Goal: Task Accomplishment & Management: Use online tool/utility

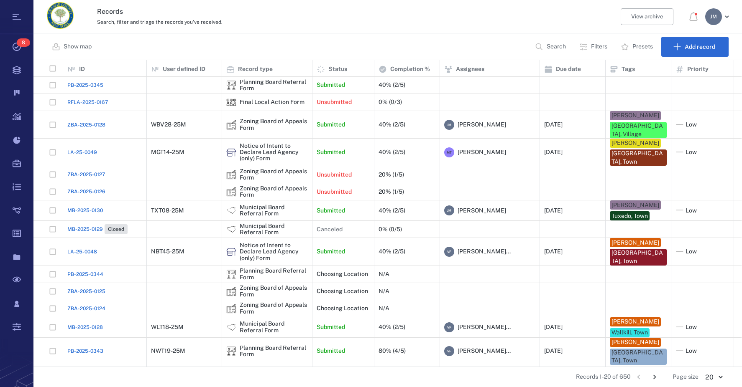
click at [593, 44] on p "Filters" at bounding box center [599, 47] width 16 height 8
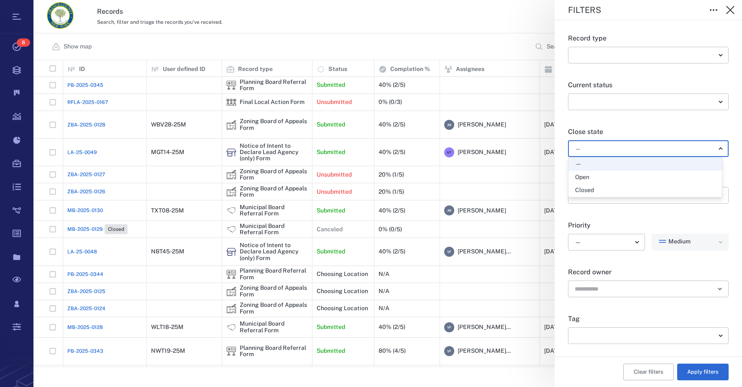
click at [591, 150] on body "Tasks 8 Records Boards Dashboard Reports Record types Guide steps Rules Form bu…" at bounding box center [371, 193] width 742 height 387
click at [582, 177] on div "Open" at bounding box center [582, 177] width 14 height 8
type input "*****"
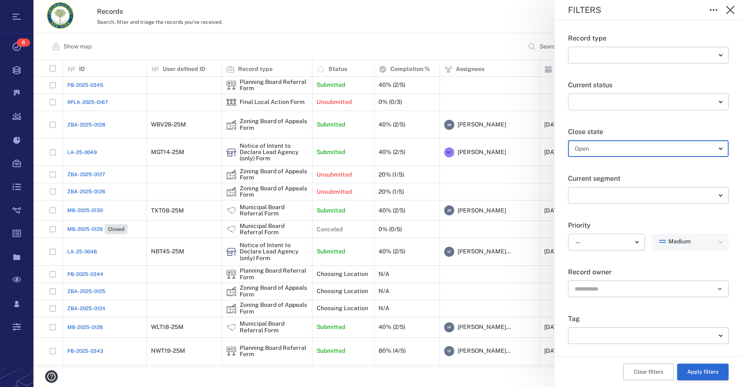
click at [687, 372] on button "Apply filters" at bounding box center [702, 372] width 51 height 17
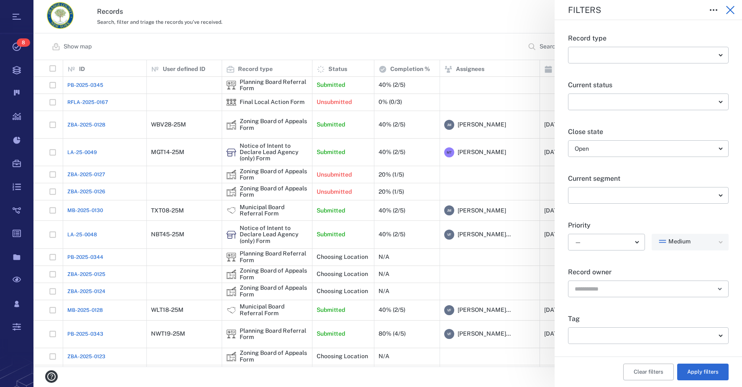
click at [729, 11] on icon "button" at bounding box center [730, 10] width 8 height 8
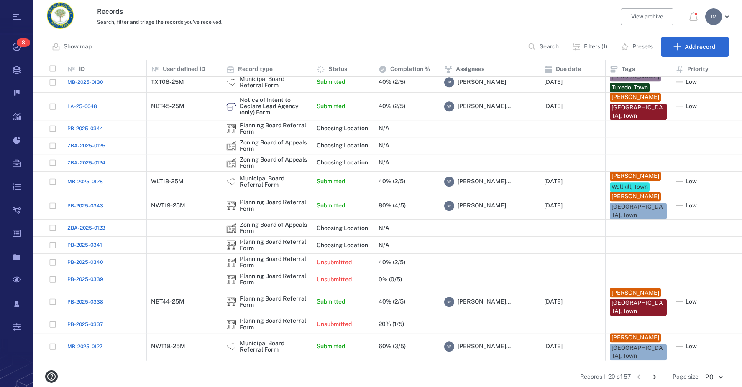
scroll to position [122, 0]
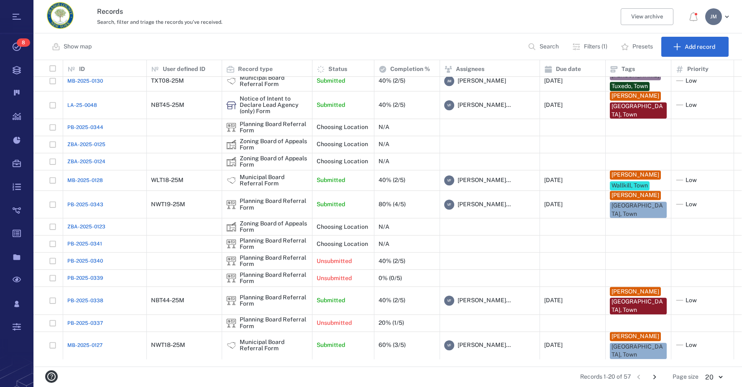
click at [657, 376] on icon "Go to next page" at bounding box center [654, 377] width 9 height 9
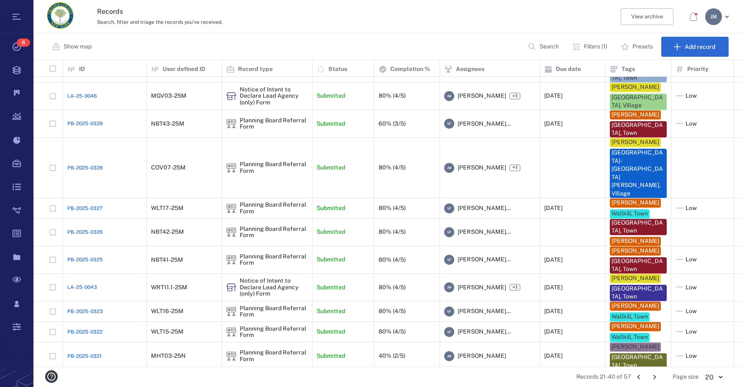
scroll to position [270, 0]
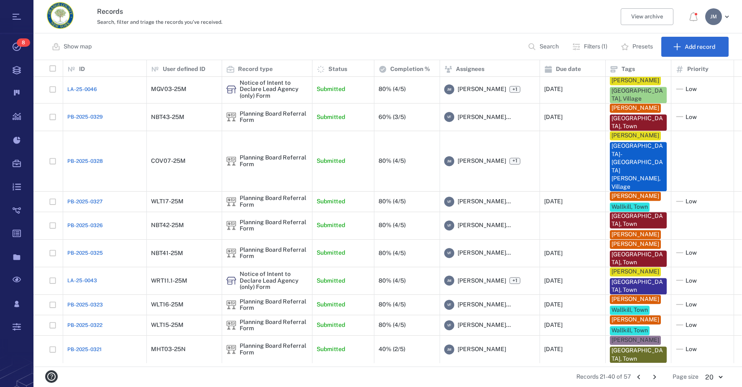
click at [653, 377] on icon "Go to next page" at bounding box center [654, 377] width 9 height 9
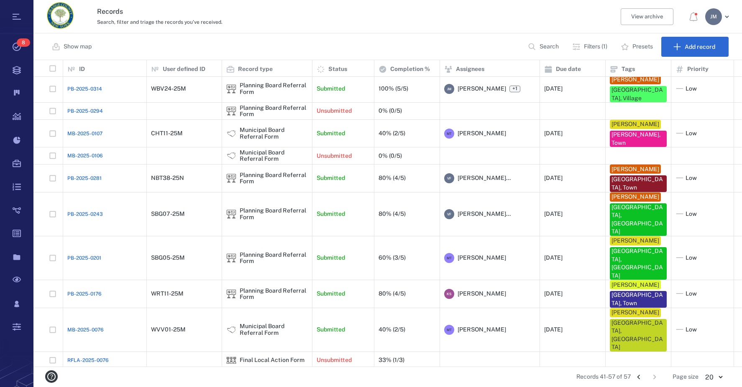
scroll to position [0, 0]
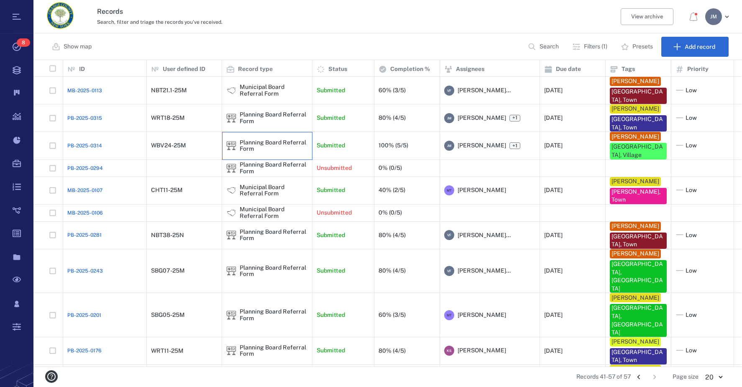
click at [247, 145] on div "Planning Board Referral Form" at bounding box center [274, 146] width 68 height 13
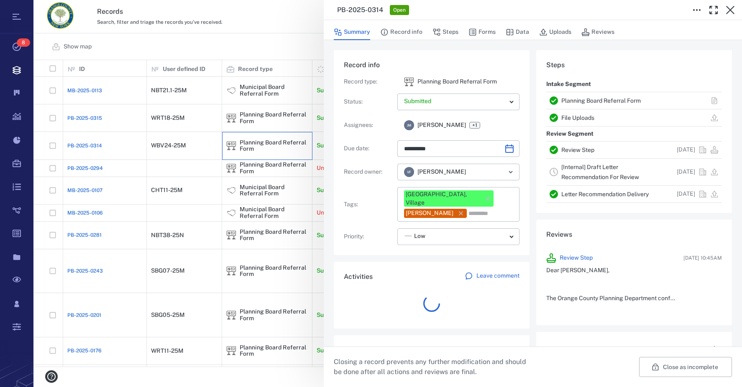
scroll to position [435, 160]
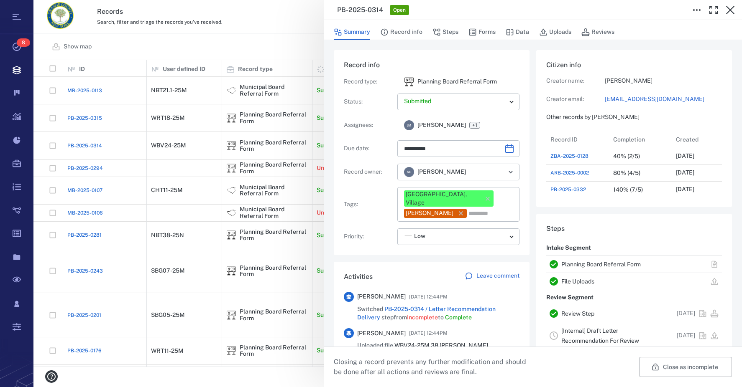
click at [576, 329] on link "[Internal] Draft Letter Recommendation For Review" at bounding box center [600, 336] width 78 height 17
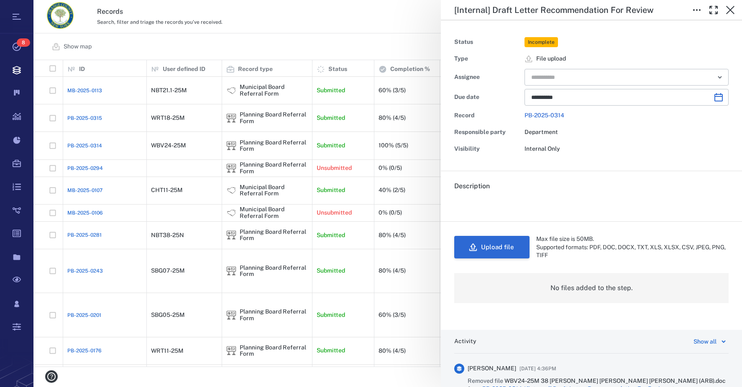
click at [488, 245] on button "Upload file" at bounding box center [491, 247] width 75 height 23
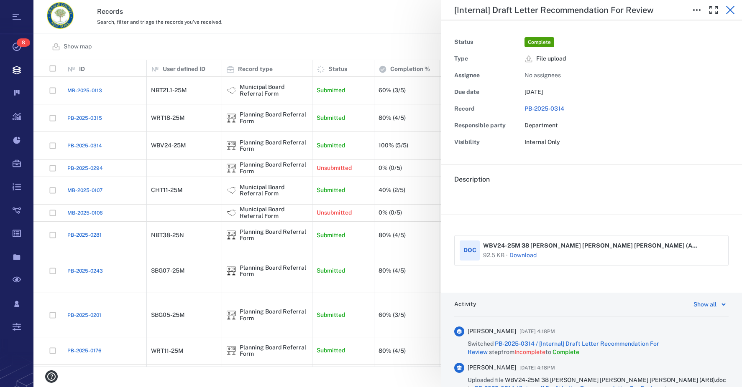
click at [729, 9] on icon "button" at bounding box center [730, 10] width 8 height 8
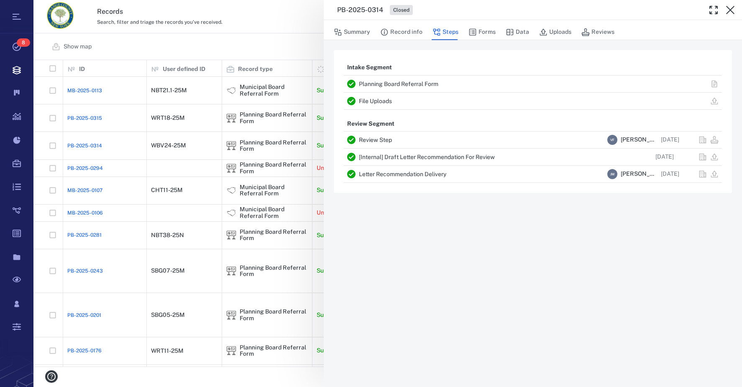
click at [729, 9] on icon "button" at bounding box center [730, 10] width 8 height 8
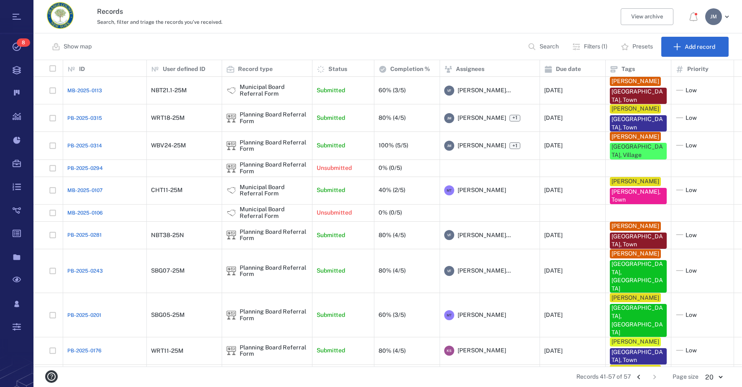
click at [711, 17] on div "[PERSON_NAME]" at bounding box center [713, 16] width 17 height 17
click at [677, 71] on span "Log out" at bounding box center [669, 73] width 20 height 8
